Goal: Transaction & Acquisition: Purchase product/service

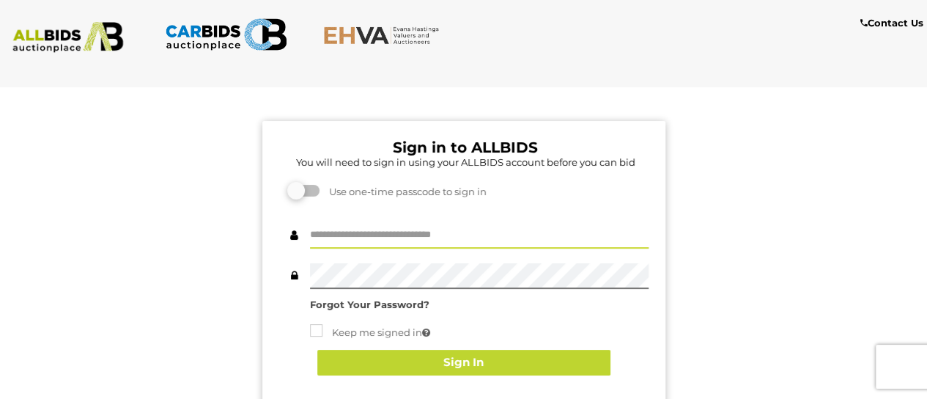
click at [354, 236] on input "text" at bounding box center [479, 236] width 339 height 26
type input "**********"
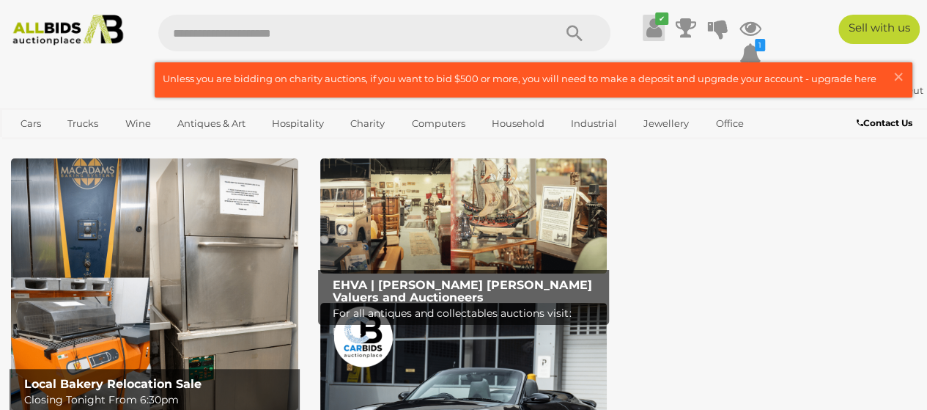
click at [648, 29] on icon at bounding box center [653, 28] width 15 height 26
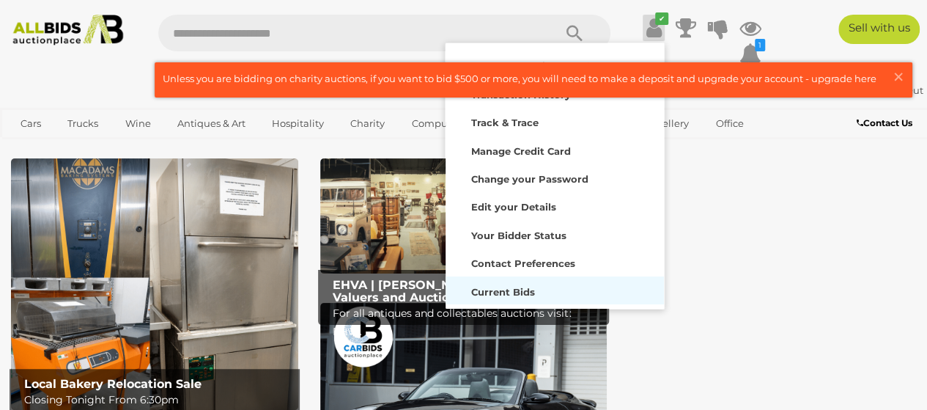
click at [523, 286] on strong "Current Bids" at bounding box center [503, 292] width 64 height 12
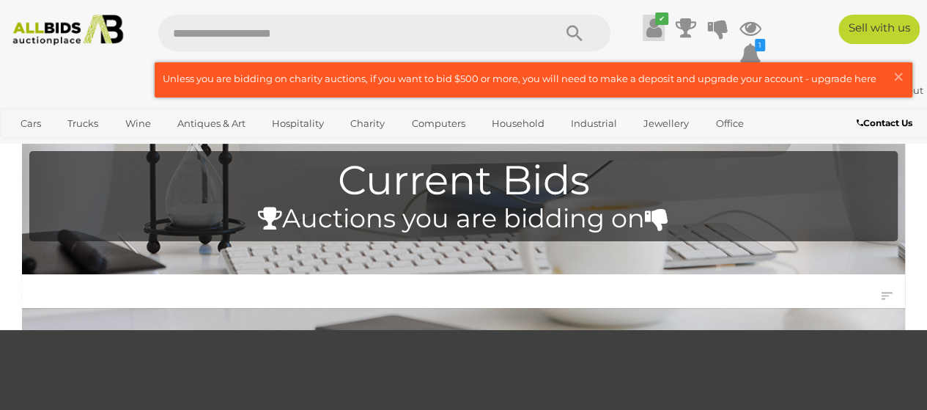
click at [657, 32] on icon at bounding box center [653, 28] width 15 height 26
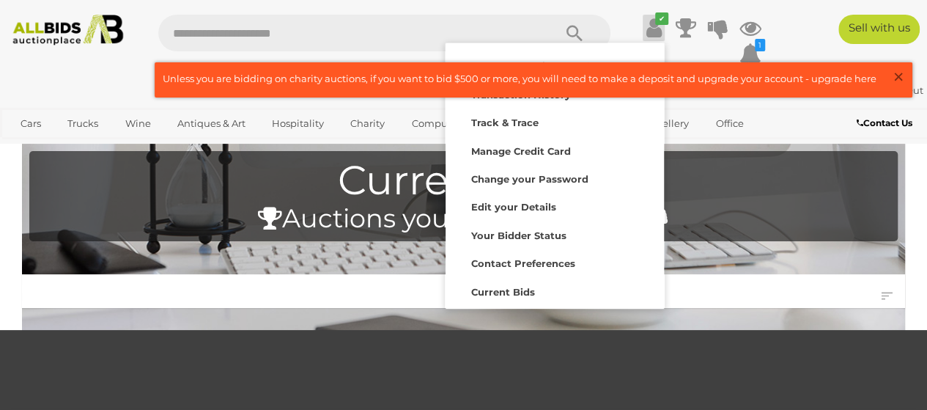
click at [899, 75] on span "×" at bounding box center [898, 76] width 13 height 29
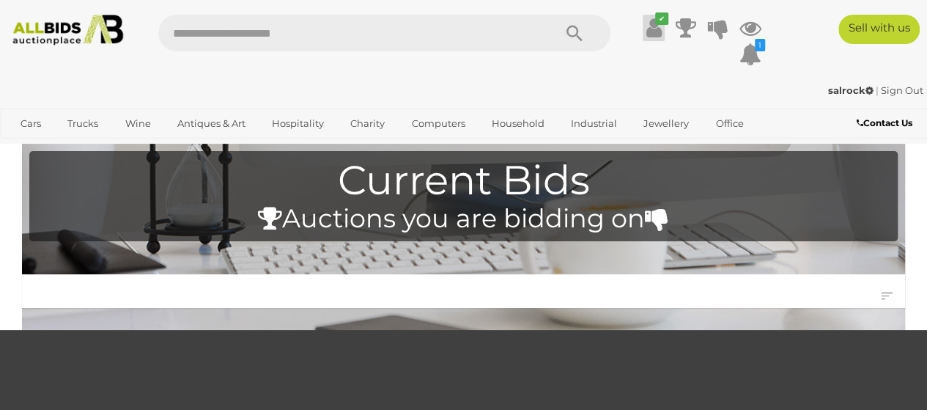
click at [652, 29] on icon at bounding box center [653, 28] width 15 height 26
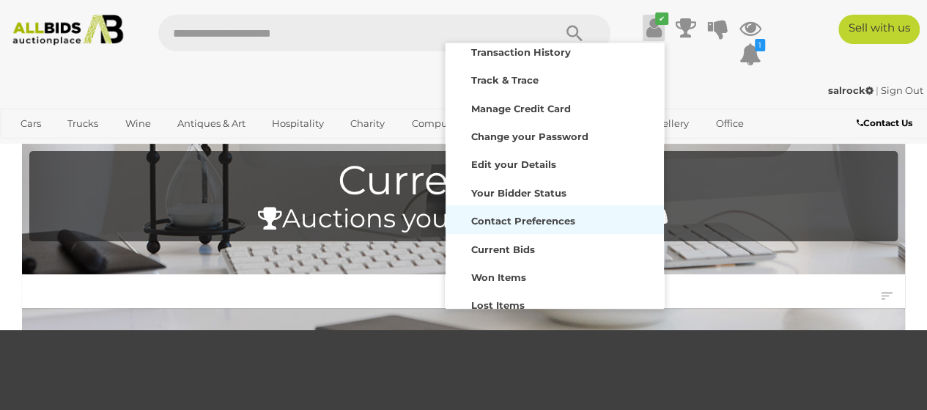
scroll to position [73, 0]
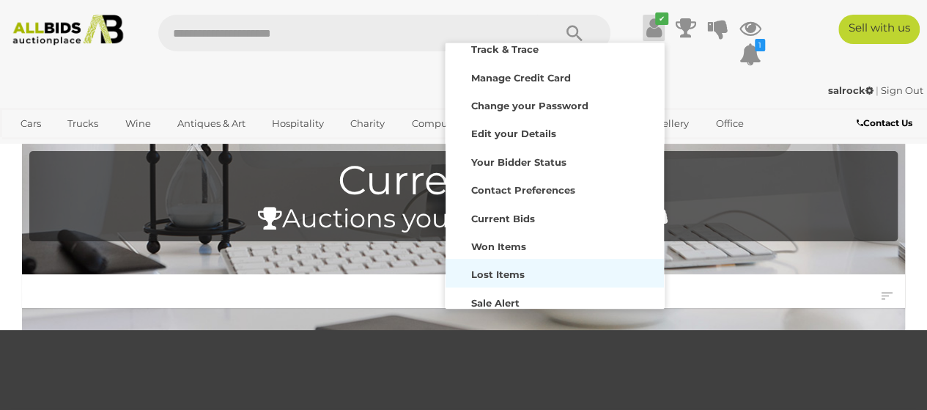
click at [516, 273] on strong "Lost Items" at bounding box center [498, 274] width 54 height 12
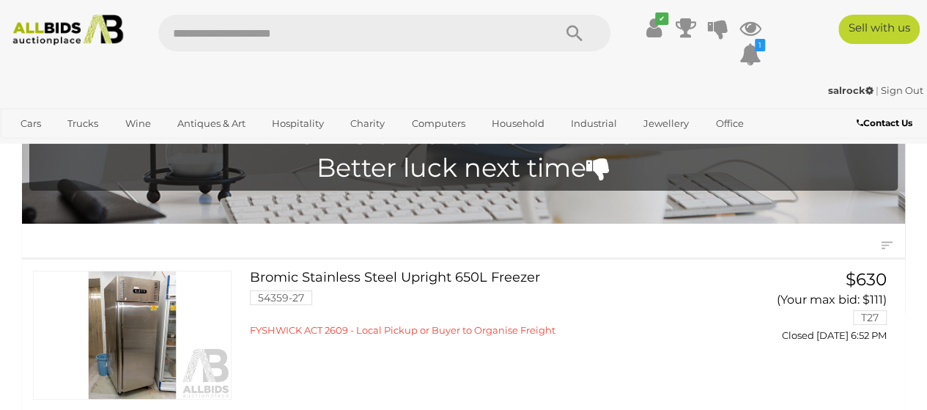
scroll to position [73, 0]
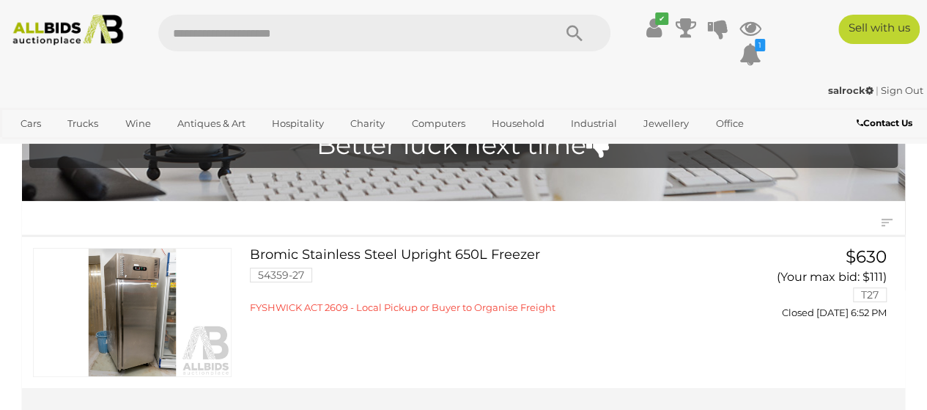
click at [128, 279] on link at bounding box center [132, 312] width 199 height 129
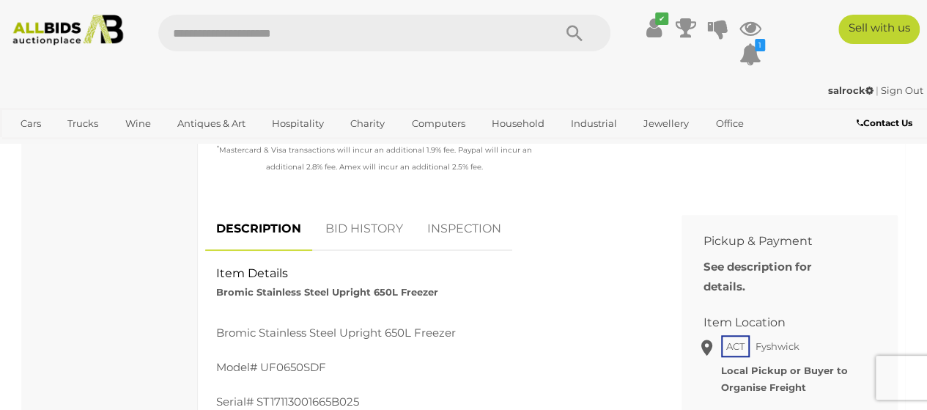
scroll to position [513, 0]
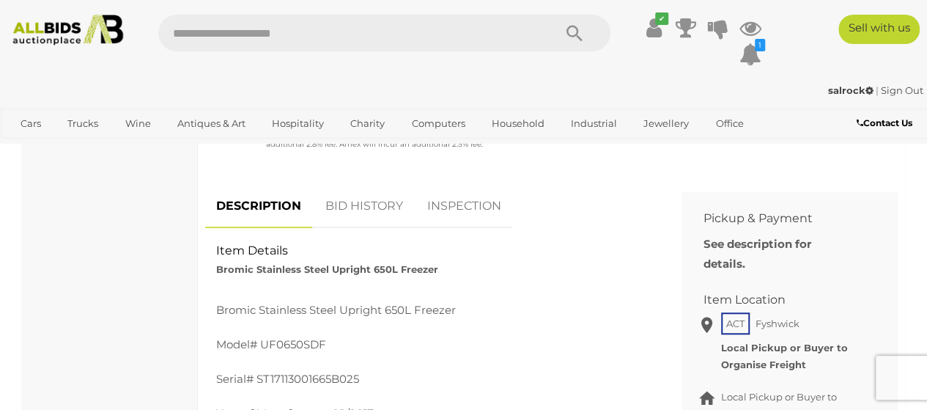
click at [365, 205] on link "BID HISTORY" at bounding box center [364, 206] width 100 height 43
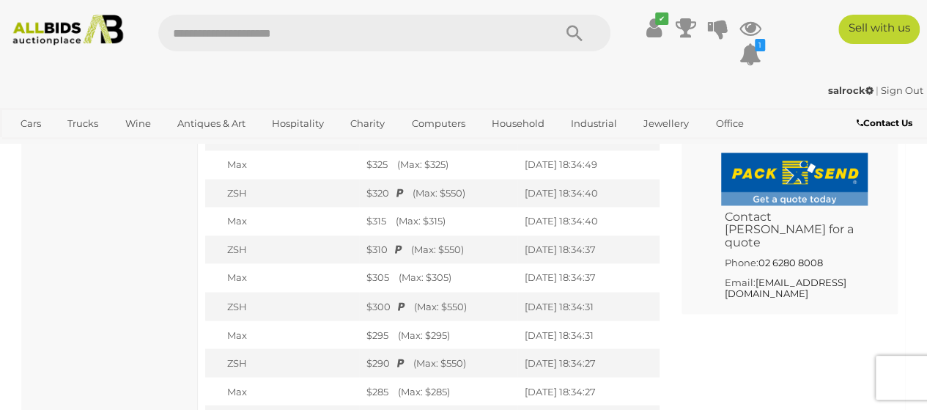
scroll to position [1099, 0]
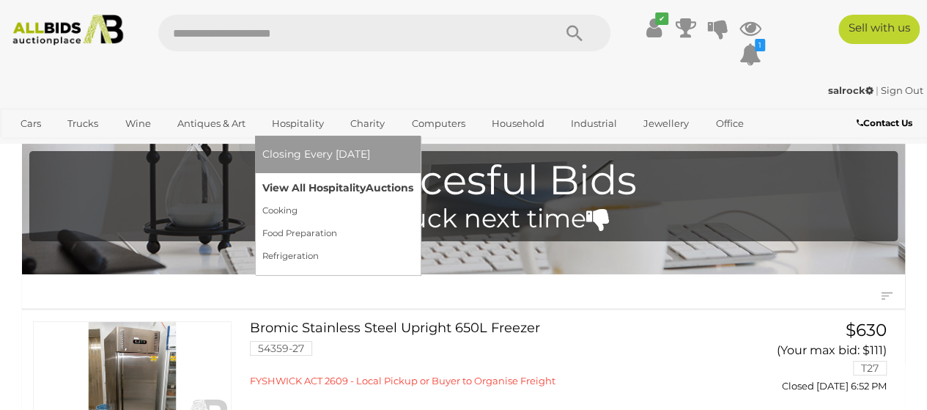
click at [311, 185] on link "View All Hospitality Auctions" at bounding box center [337, 188] width 151 height 23
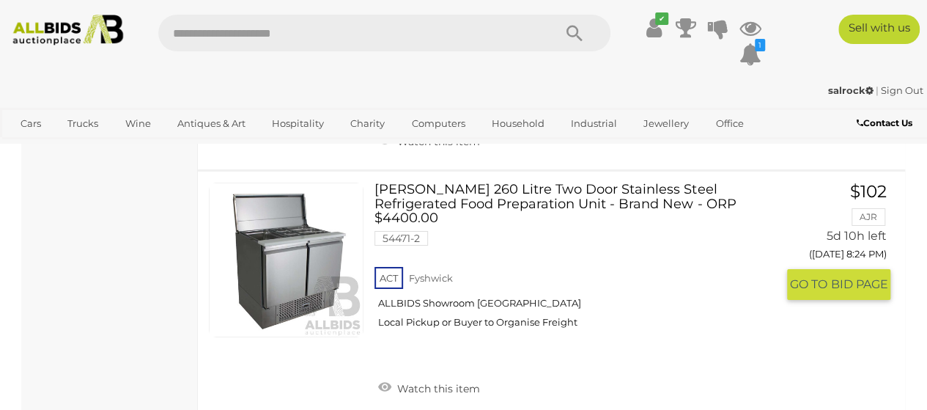
scroll to position [2419, 0]
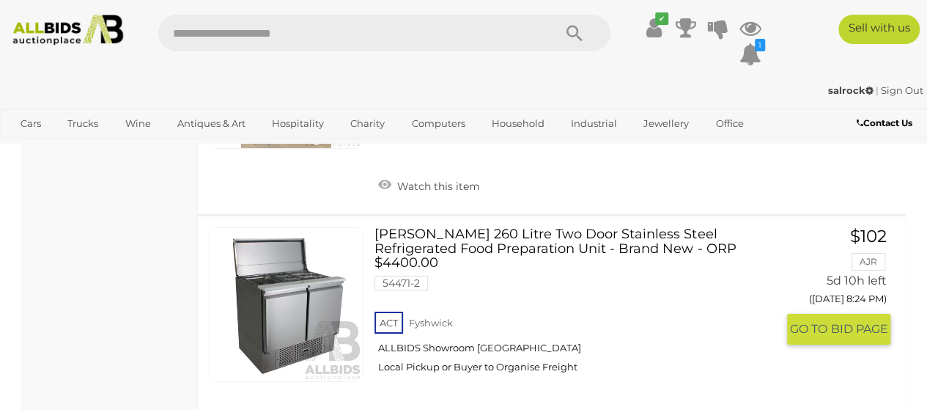
click at [300, 294] on link at bounding box center [286, 304] width 155 height 155
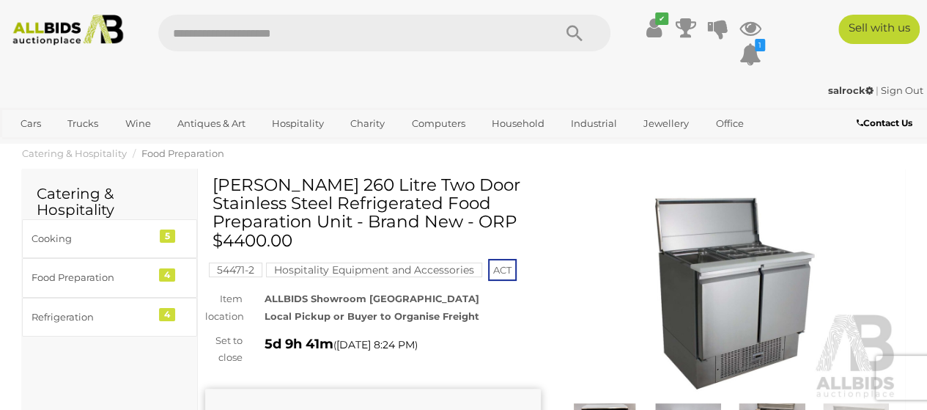
scroll to position [147, 0]
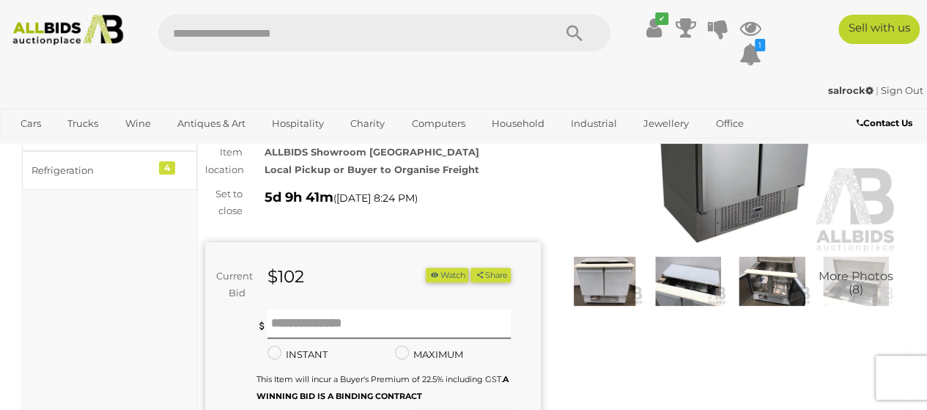
click at [730, 175] on img at bounding box center [731, 145] width 336 height 216
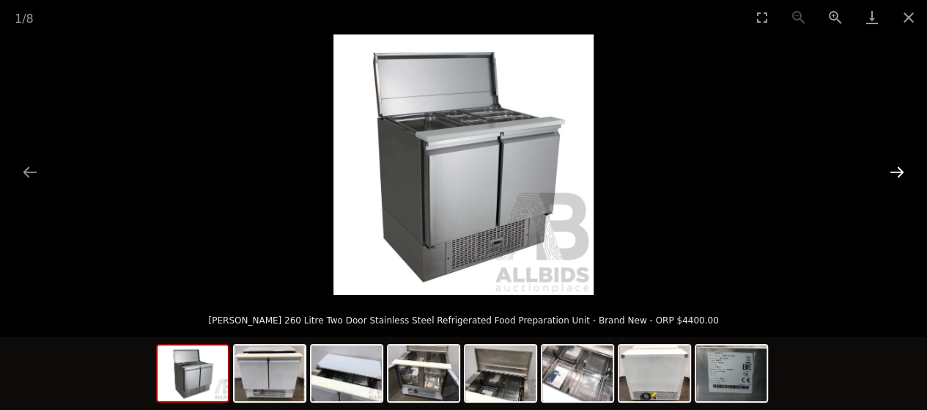
click at [899, 171] on button "Next slide" at bounding box center [897, 172] width 31 height 29
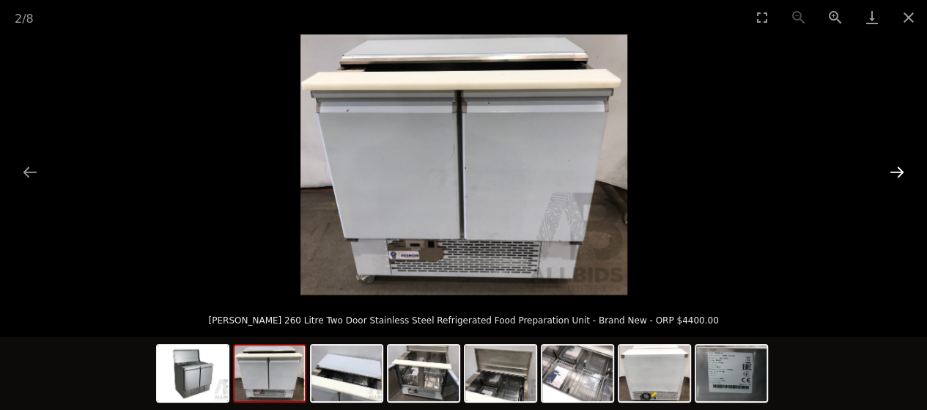
click at [899, 170] on button "Next slide" at bounding box center [897, 172] width 31 height 29
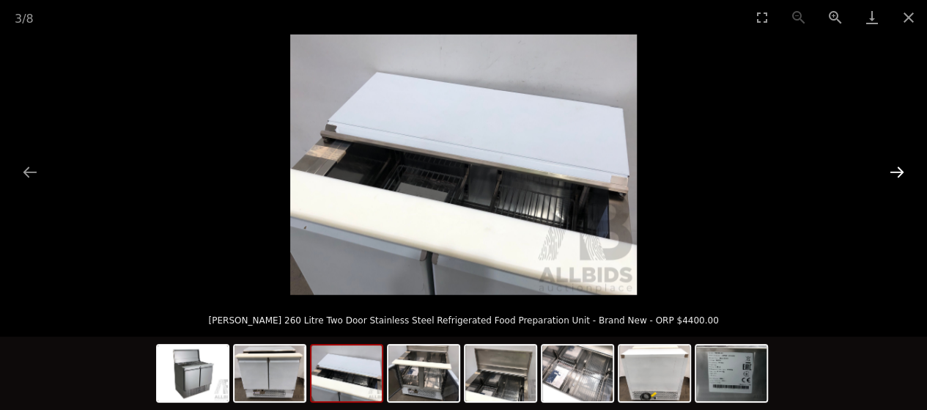
click at [898, 170] on button "Next slide" at bounding box center [897, 172] width 31 height 29
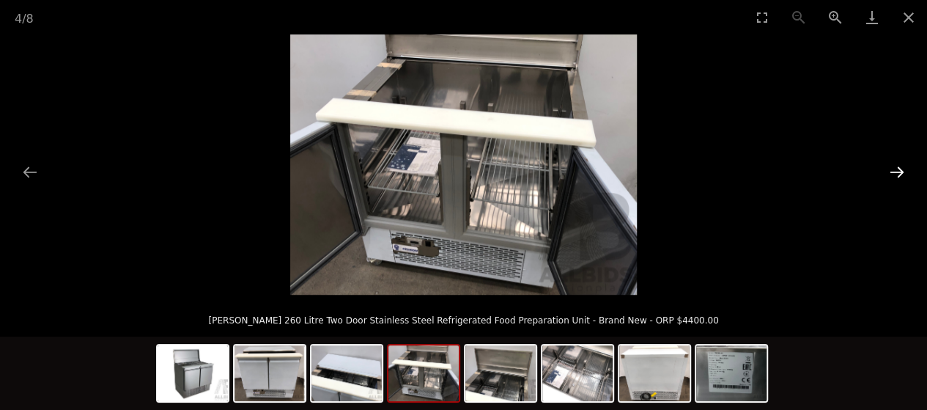
click at [897, 169] on button "Next slide" at bounding box center [897, 172] width 31 height 29
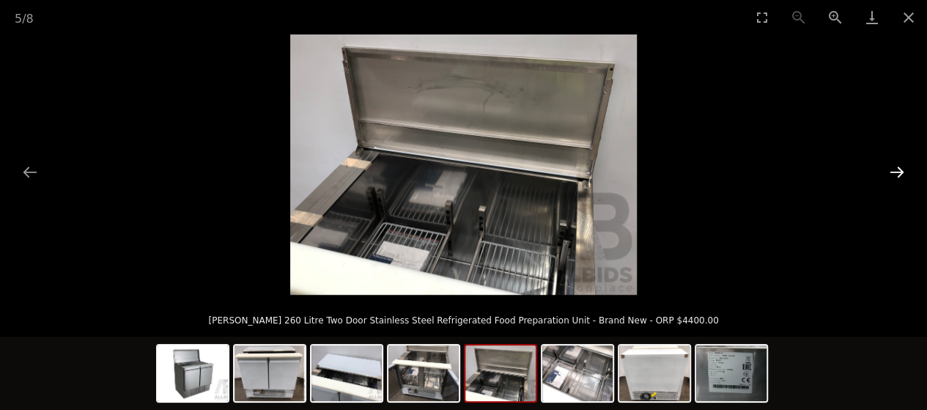
click at [896, 169] on button "Next slide" at bounding box center [897, 172] width 31 height 29
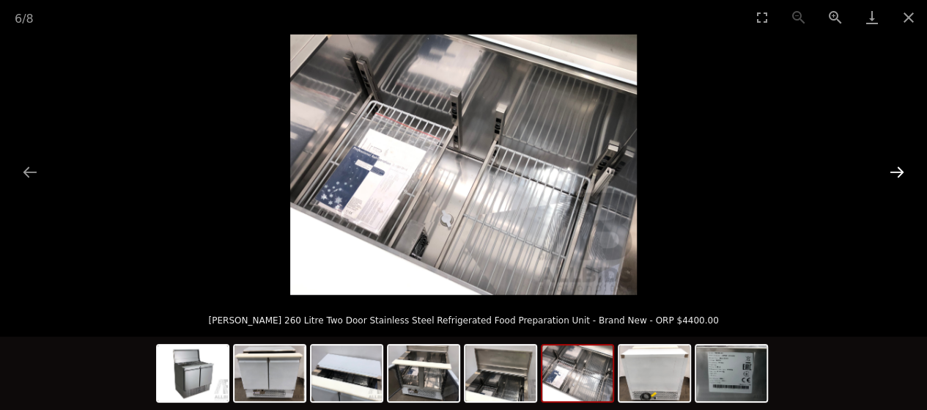
click at [896, 169] on button "Next slide" at bounding box center [897, 172] width 31 height 29
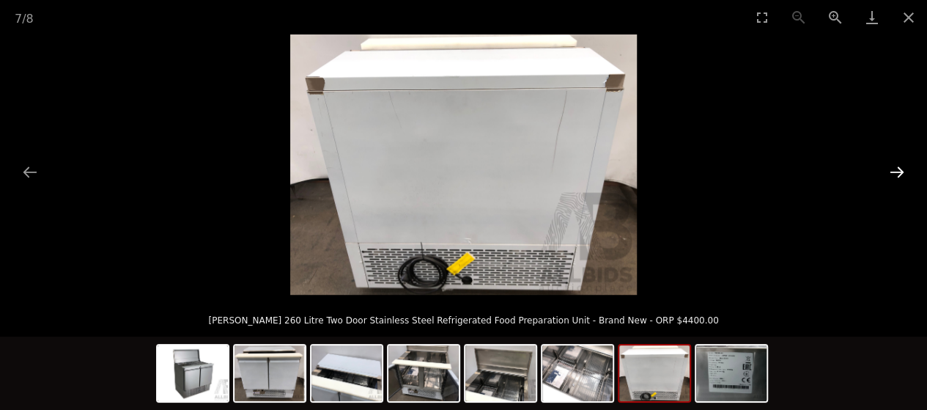
click at [896, 168] on button "Next slide" at bounding box center [897, 172] width 31 height 29
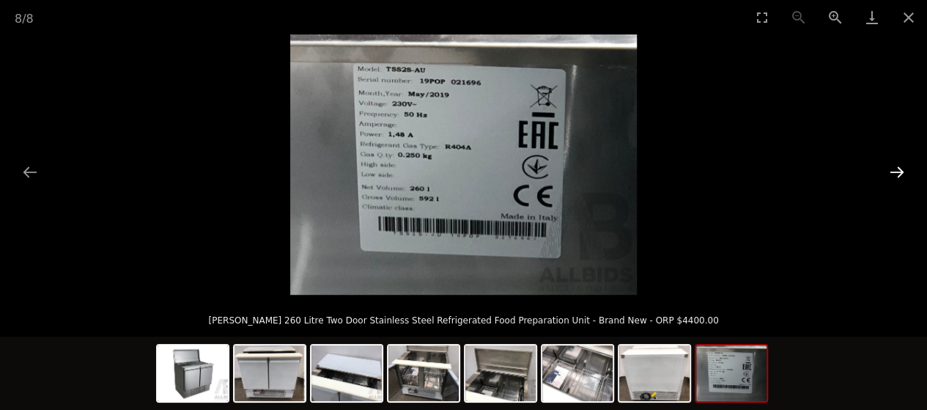
click at [896, 168] on button "Next slide" at bounding box center [897, 172] width 31 height 29
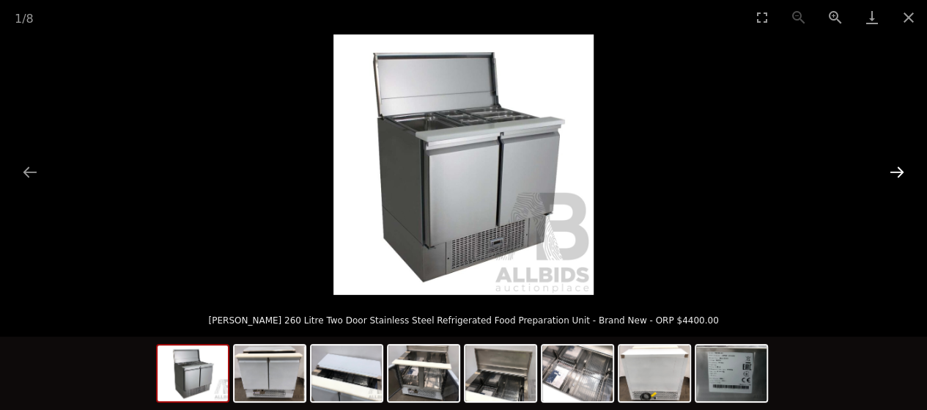
click at [896, 168] on button "Next slide" at bounding box center [897, 172] width 31 height 29
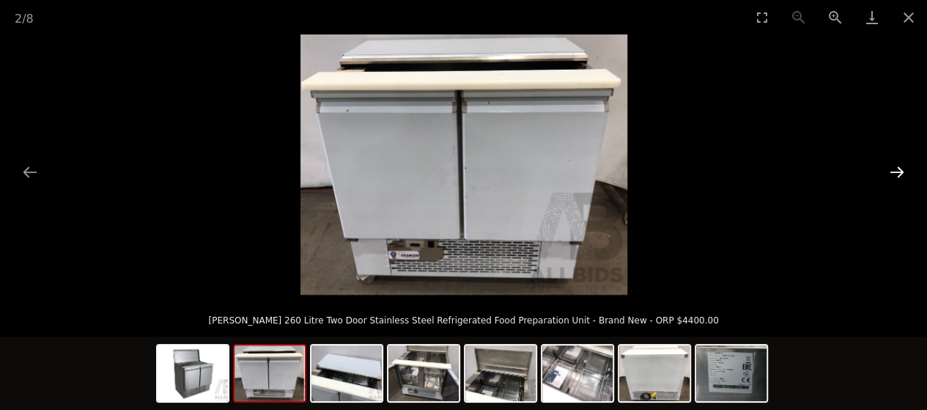
click at [896, 168] on button "Next slide" at bounding box center [897, 172] width 31 height 29
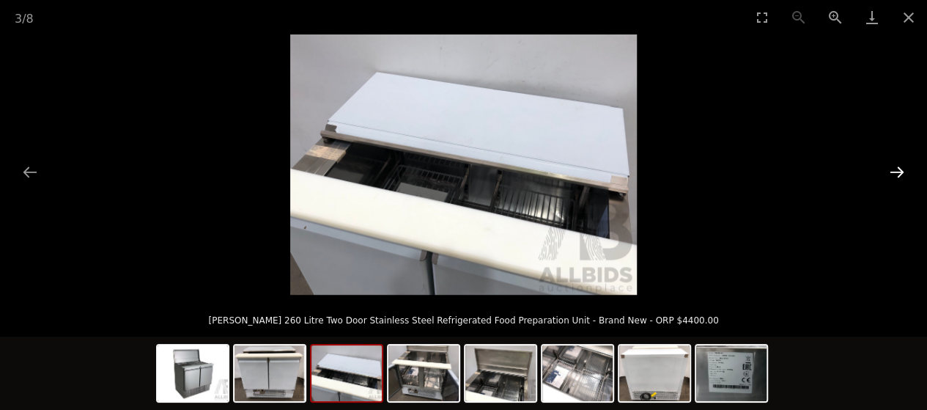
click at [896, 168] on button "Next slide" at bounding box center [897, 172] width 31 height 29
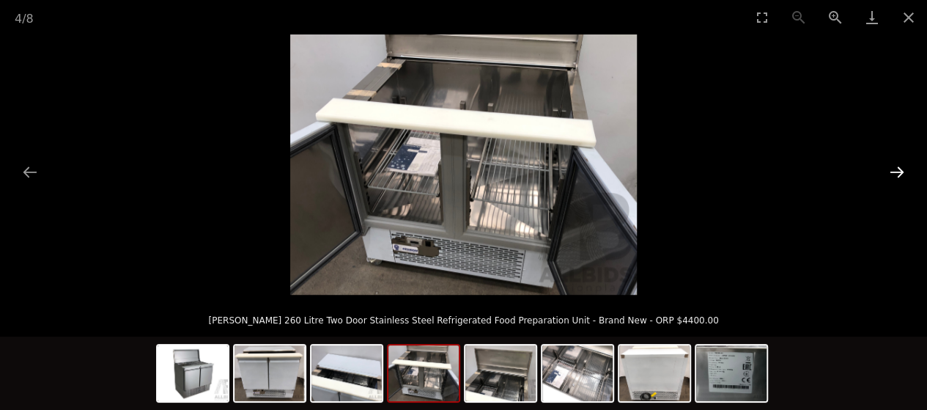
click at [896, 168] on button "Next slide" at bounding box center [897, 172] width 31 height 29
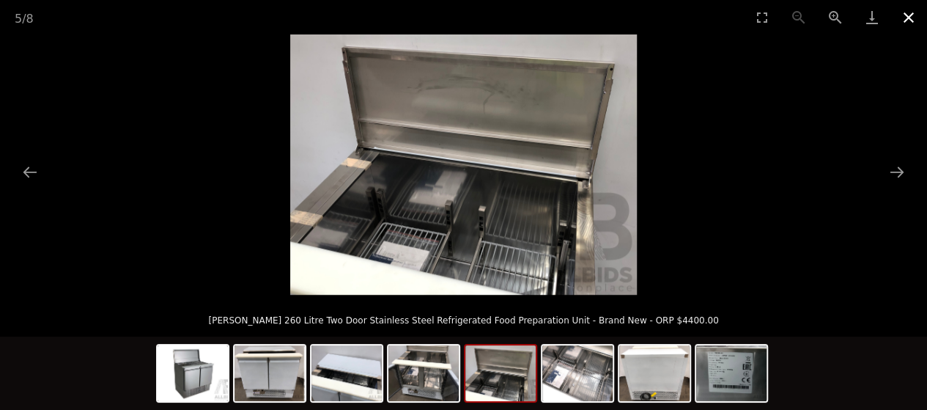
click at [905, 18] on button "Close gallery" at bounding box center [908, 17] width 37 height 34
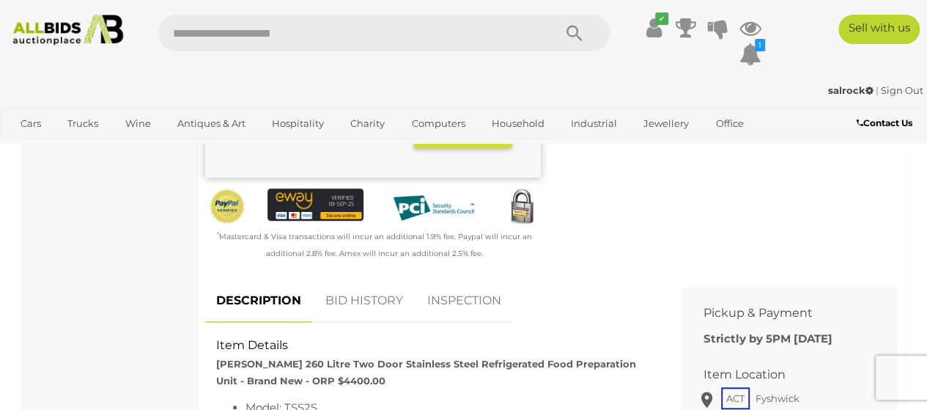
scroll to position [440, 0]
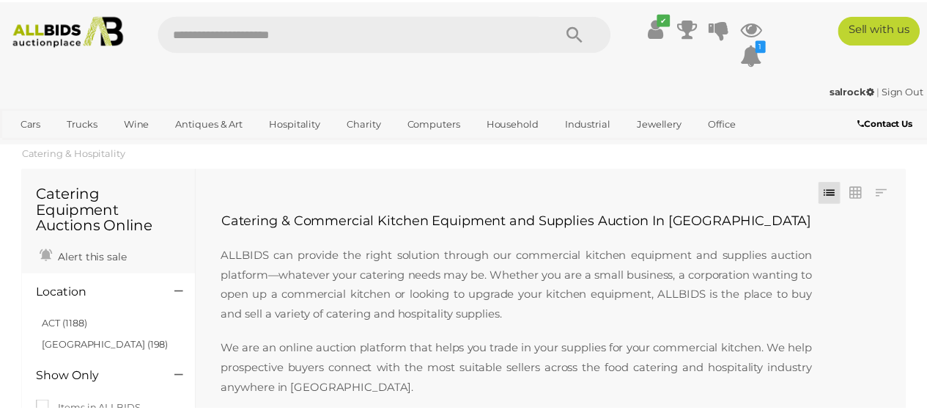
scroll to position [2555, 0]
